Goal: Task Accomplishment & Management: Complete application form

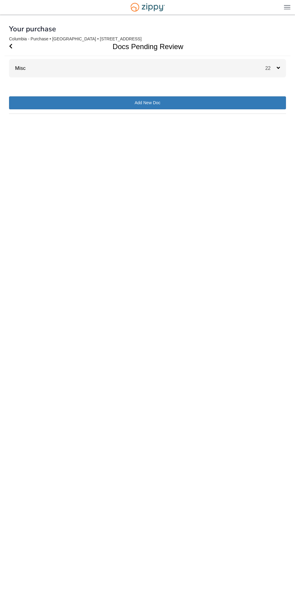
click at [23, 56] on div at bounding box center [148, 56] width 286 height 0
click at [21, 67] on link "Misc" at bounding box center [17, 68] width 17 height 6
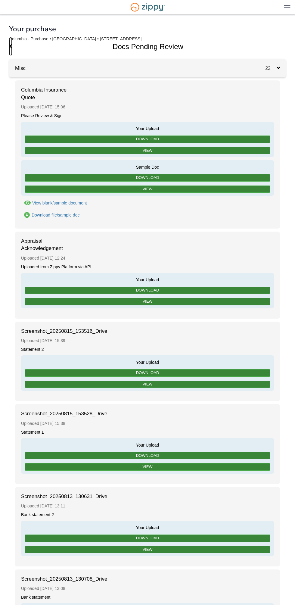
click at [12, 46] on icon "Go Back" at bounding box center [10, 45] width 3 height 5
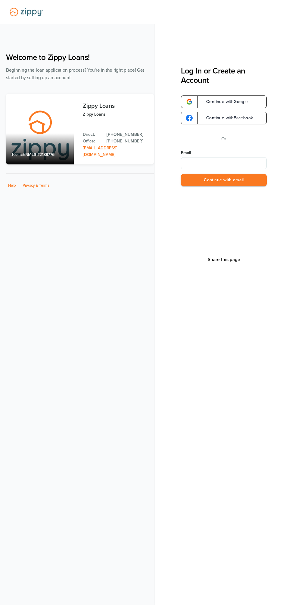
click at [203, 150] on label "Email" at bounding box center [224, 153] width 86 height 6
click at [203, 157] on input "Email" at bounding box center [224, 163] width 86 height 12
click at [199, 164] on input "Email" at bounding box center [224, 163] width 86 height 12
type input "**********"
click at [204, 185] on button "Continue with email" at bounding box center [224, 180] width 86 height 12
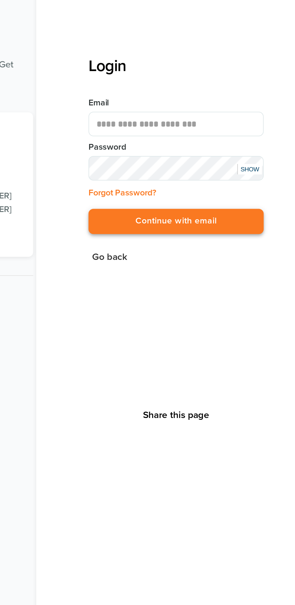
click at [195, 143] on button "Continue with email" at bounding box center [224, 147] width 86 height 12
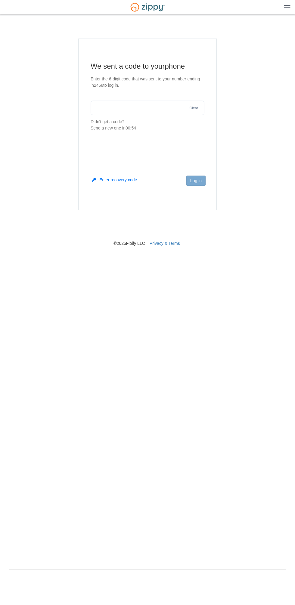
click at [123, 103] on input "text" at bounding box center [148, 108] width 114 height 14
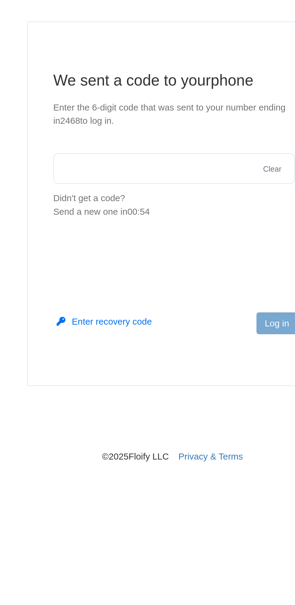
click at [131, 78] on p "Enter the 6-digit code that was sent to your number ending in 2468 to log in." at bounding box center [148, 82] width 114 height 13
click at [123, 109] on input "text" at bounding box center [148, 108] width 114 height 14
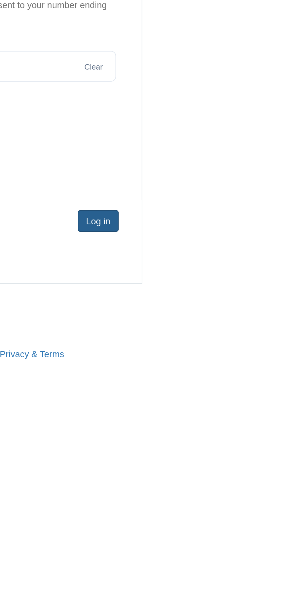
type input "******"
click at [196, 181] on button "Log in" at bounding box center [195, 181] width 19 height 10
